Goal: Task Accomplishment & Management: Complete application form

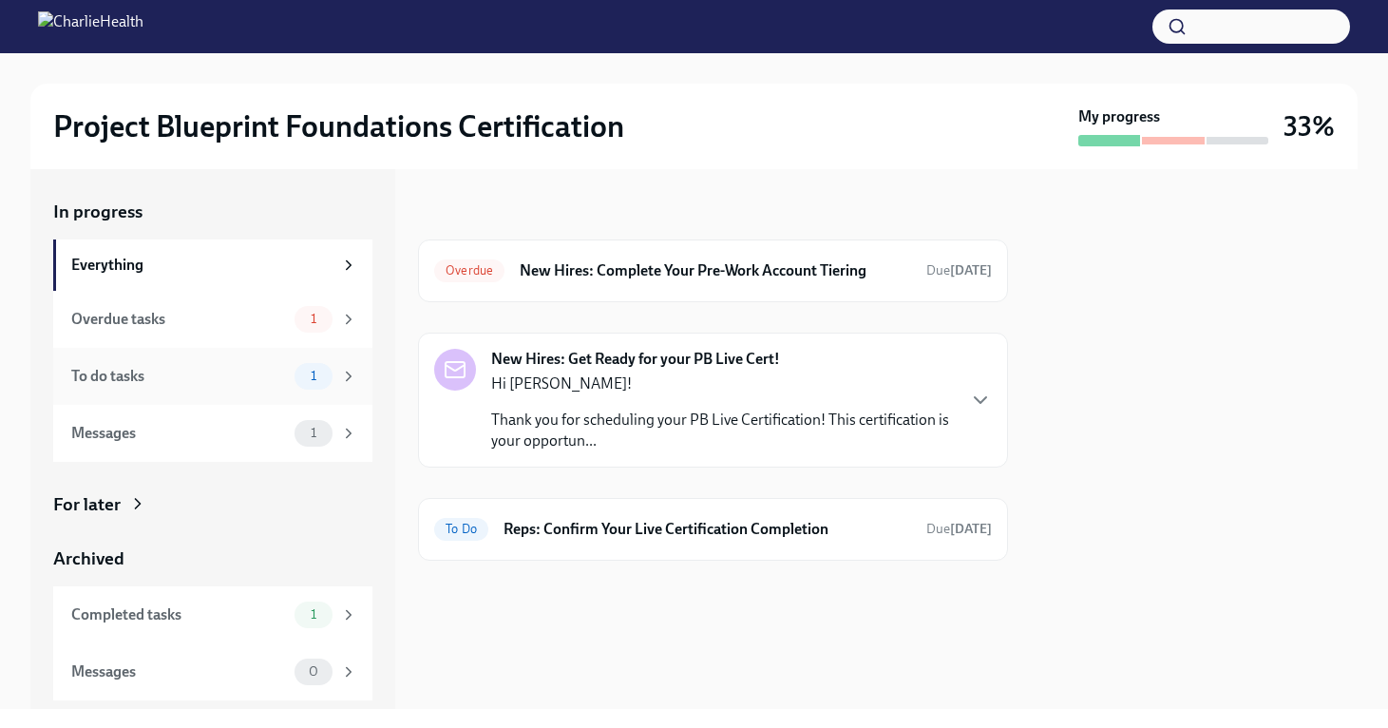
click at [257, 386] on div "To do tasks" at bounding box center [179, 376] width 216 height 21
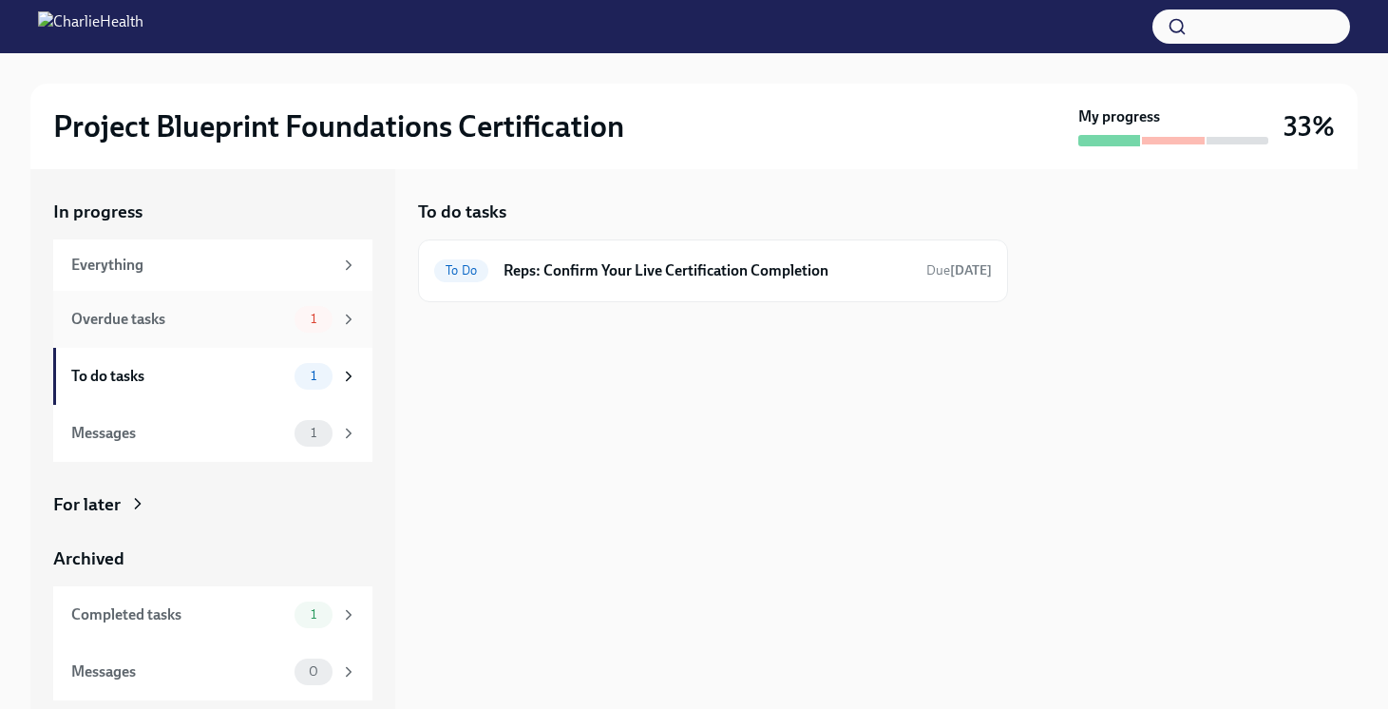
click at [253, 325] on div "Overdue tasks" at bounding box center [179, 319] width 216 height 21
click at [510, 271] on div "Overdue New Hires: Complete Your Pre-Work Account Tiering Due 14 days ago" at bounding box center [713, 271] width 558 height 30
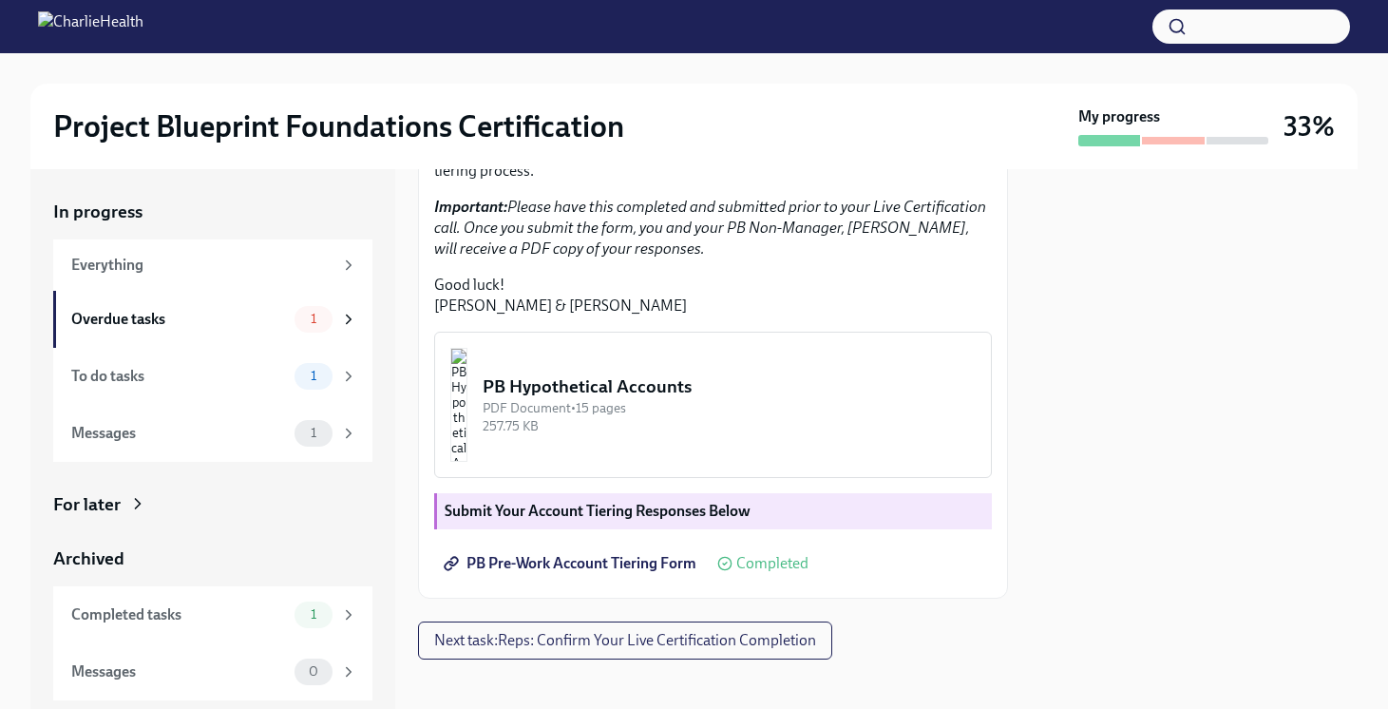
scroll to position [558, 0]
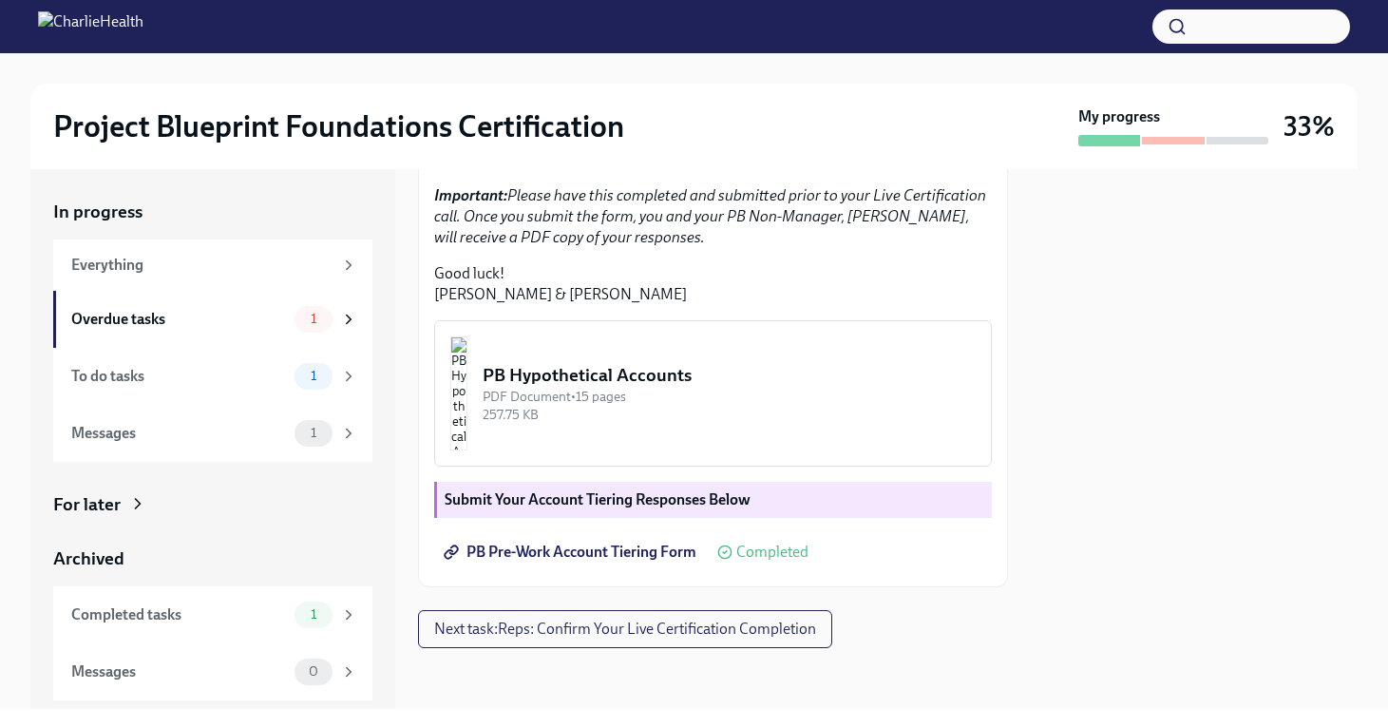
click at [467, 364] on img "button" at bounding box center [458, 393] width 17 height 114
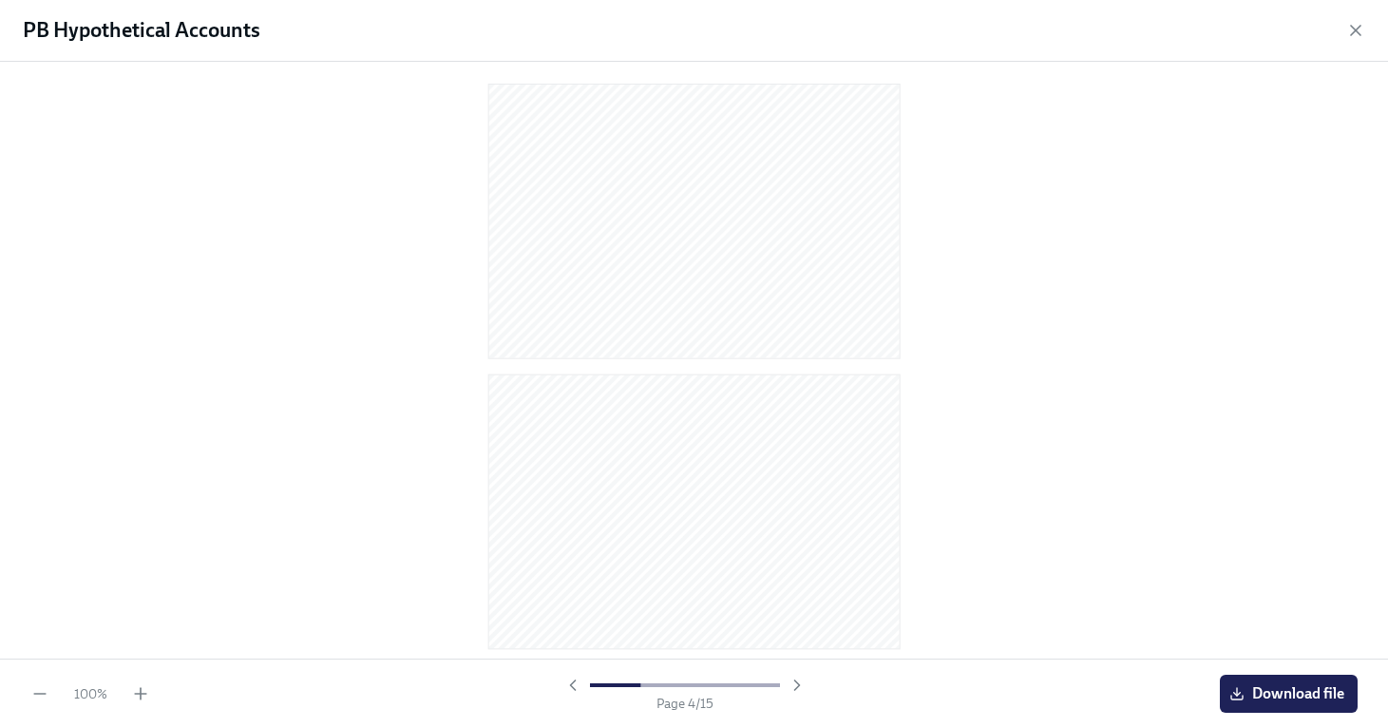
scroll to position [0, 0]
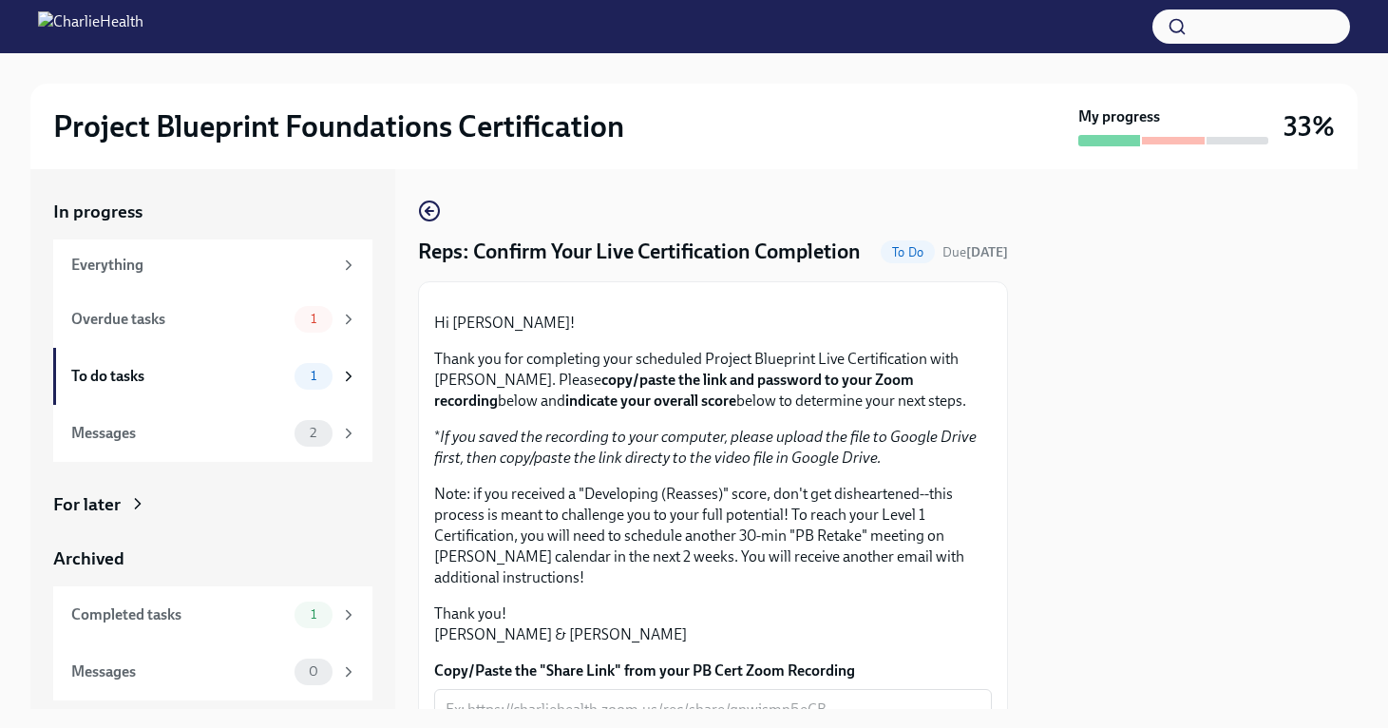
scroll to position [512, 0]
